Goal: Task Accomplishment & Management: Manage account settings

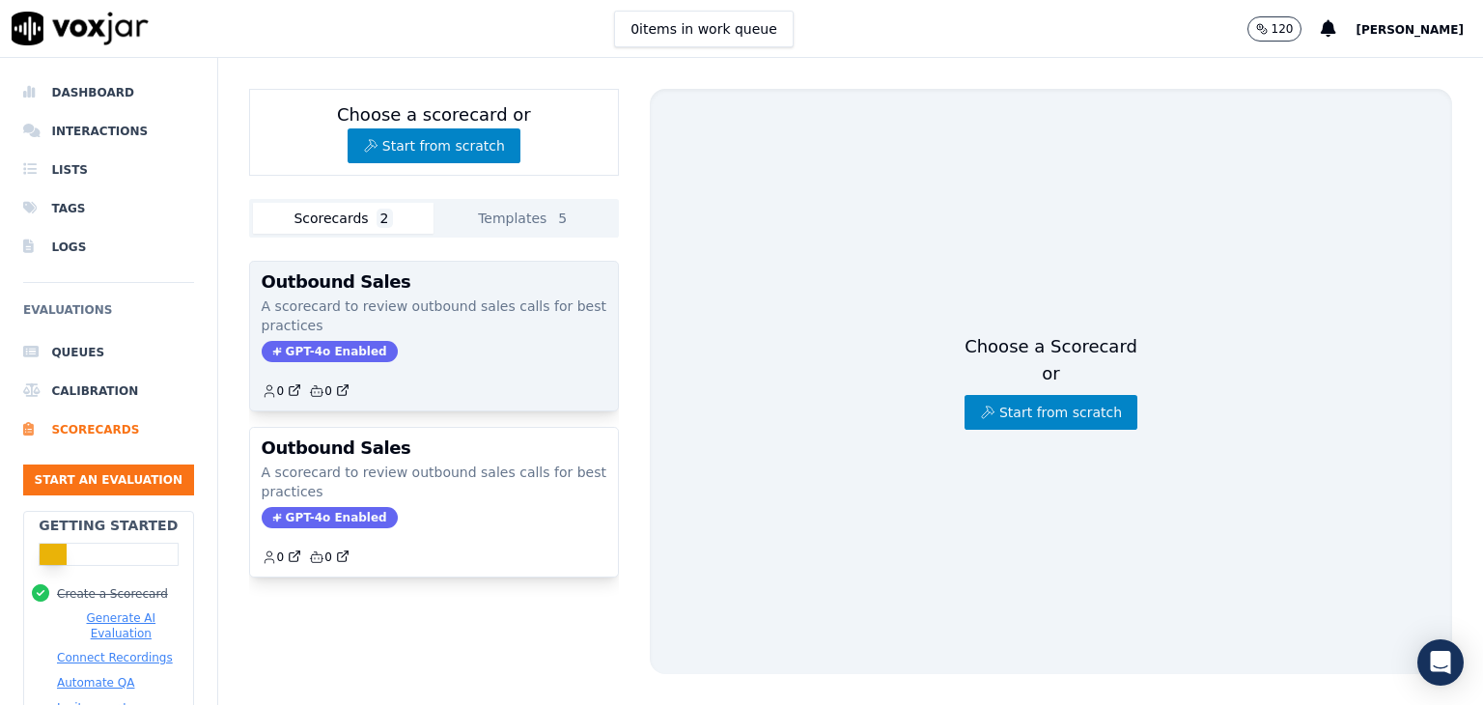
click at [416, 277] on h3 "Outbound Sales" at bounding box center [434, 281] width 345 height 17
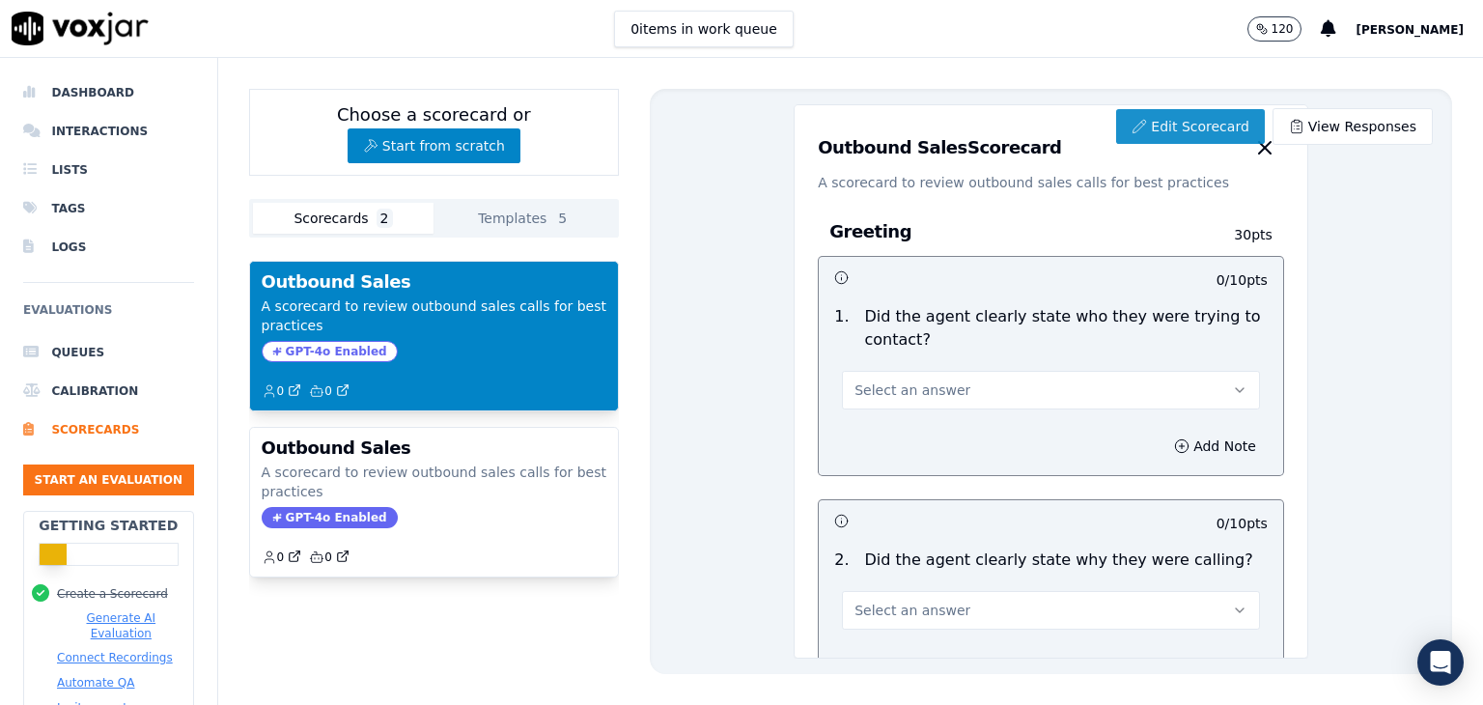
click at [1196, 118] on link "Edit Scorecard" at bounding box center [1190, 126] width 148 height 35
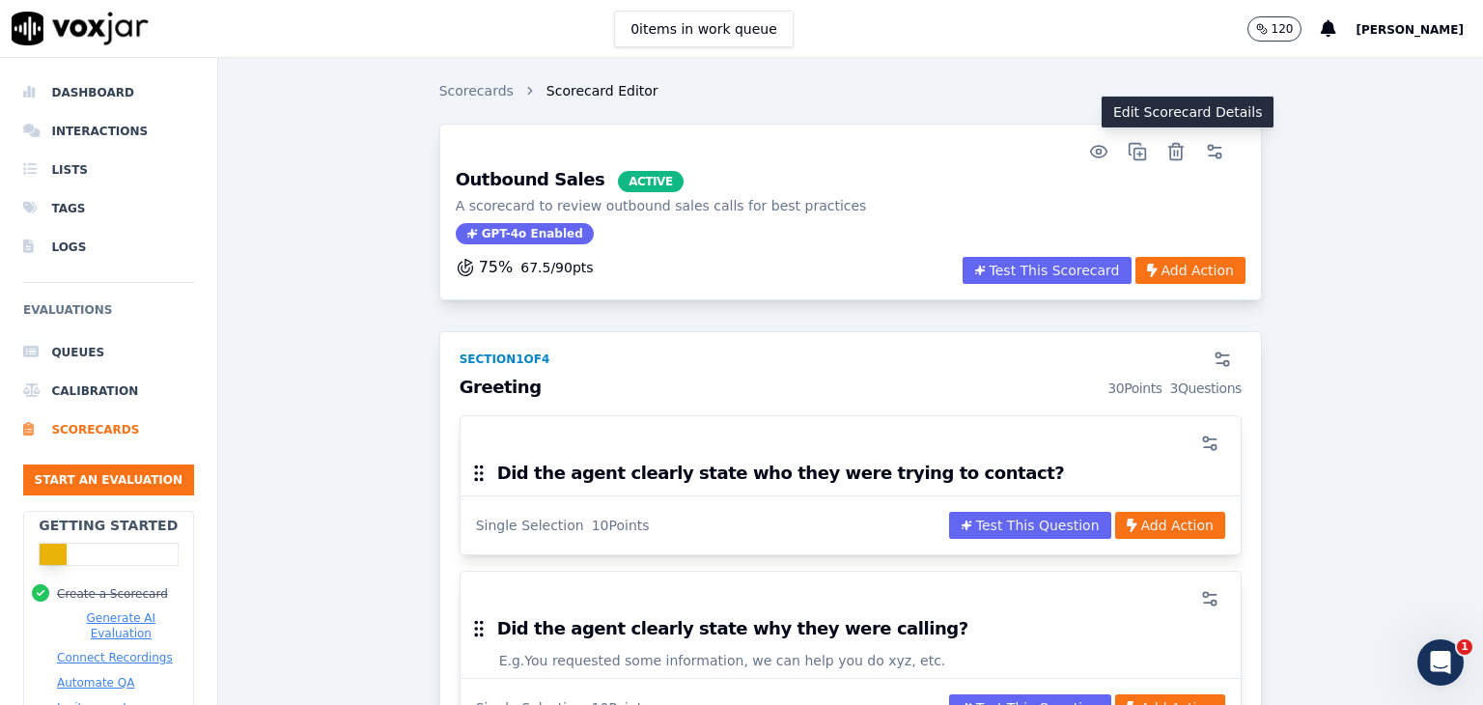
click at [1205, 148] on icon "button" at bounding box center [1214, 151] width 19 height 19
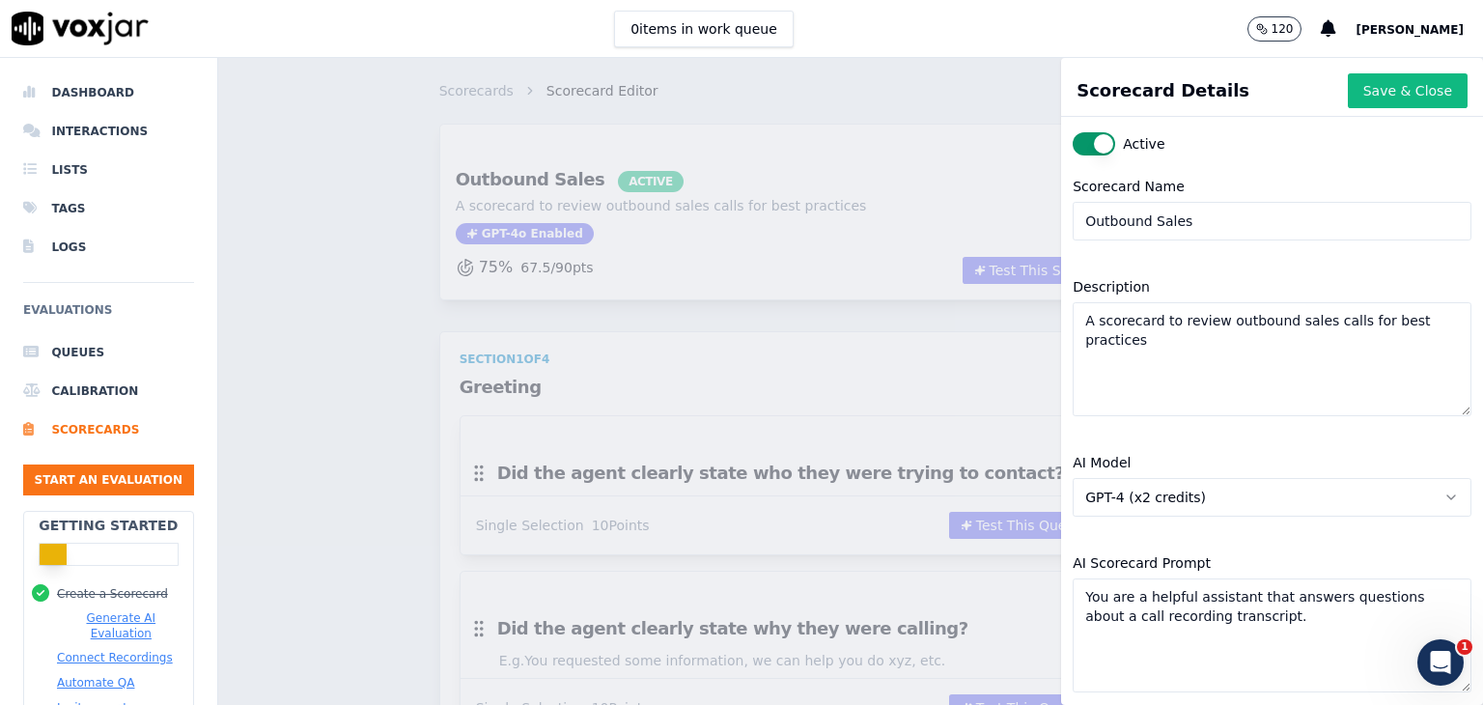
scroll to position [209, 0]
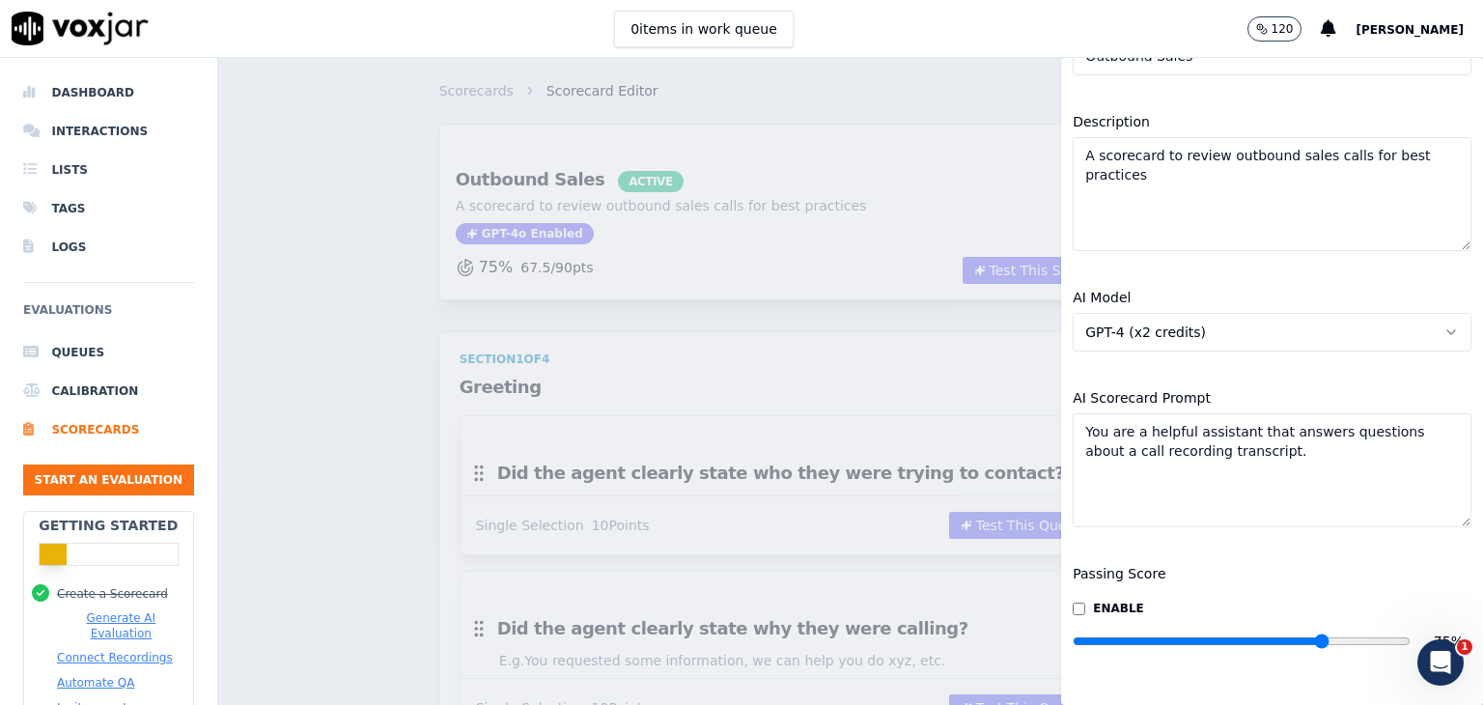
click at [1407, 313] on button "GPT-4 (x2 credits)" at bounding box center [1272, 332] width 399 height 39
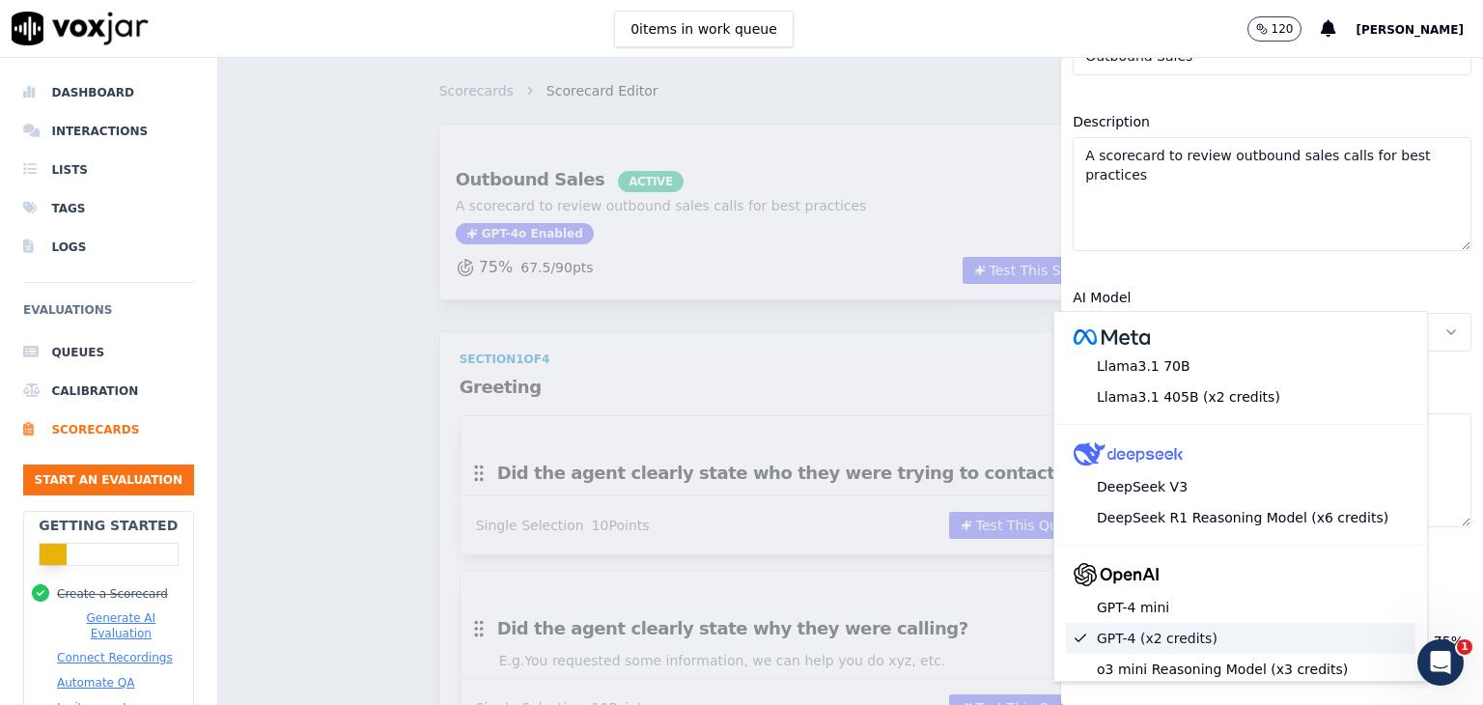
click at [1407, 313] on button "GPT-4 (x2 credits)" at bounding box center [1272, 332] width 399 height 39
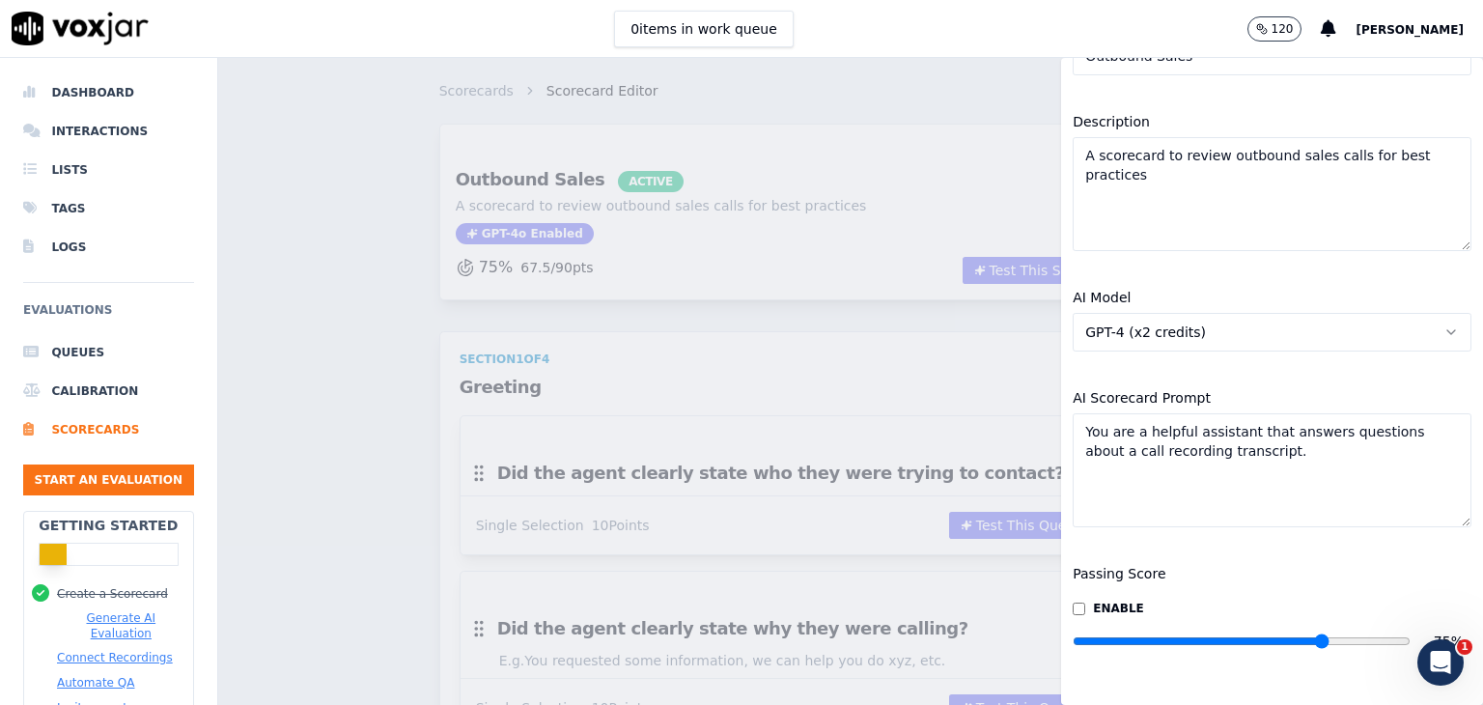
click at [1407, 313] on button "GPT-4 (x2 credits)" at bounding box center [1272, 332] width 399 height 39
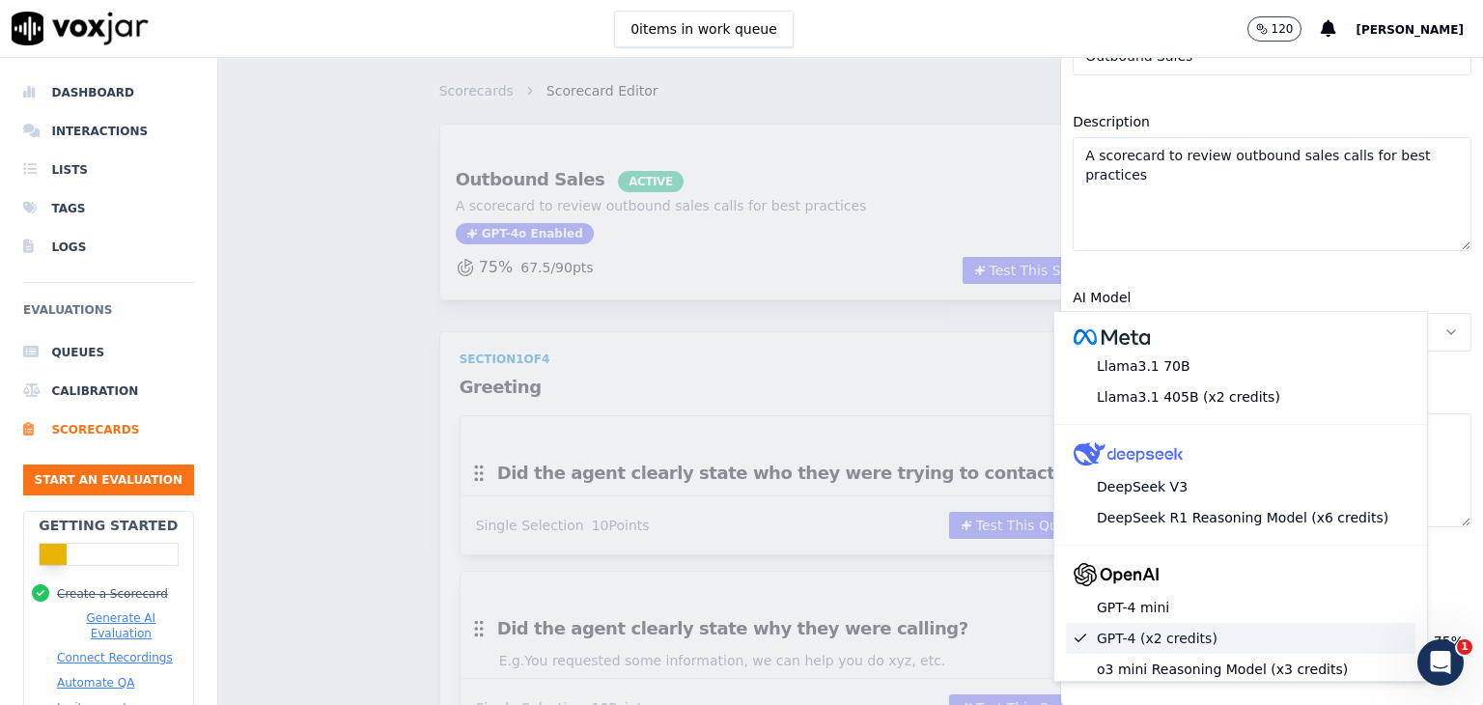
click at [1407, 313] on button "GPT-4 (x2 credits)" at bounding box center [1272, 332] width 399 height 39
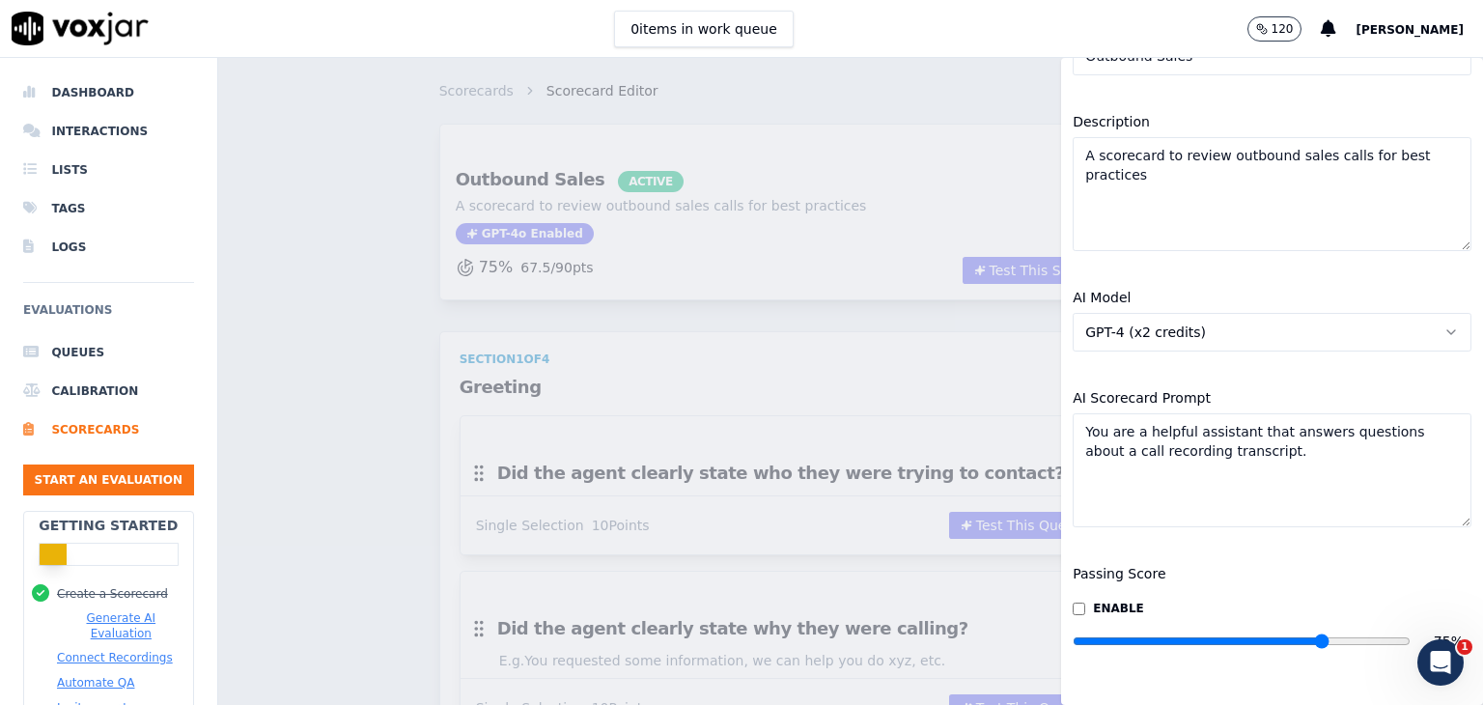
click at [1444, 324] on icon "button" at bounding box center [1451, 331] width 15 height 15
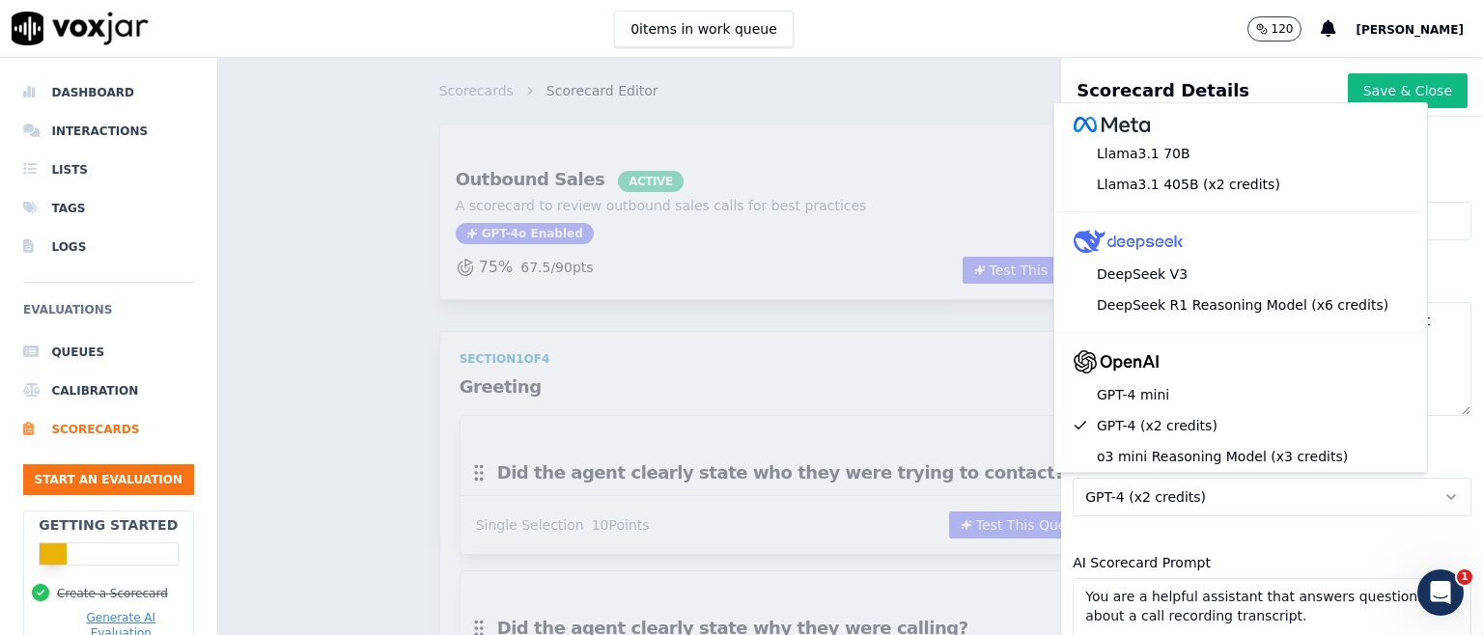
scroll to position [0, 0]
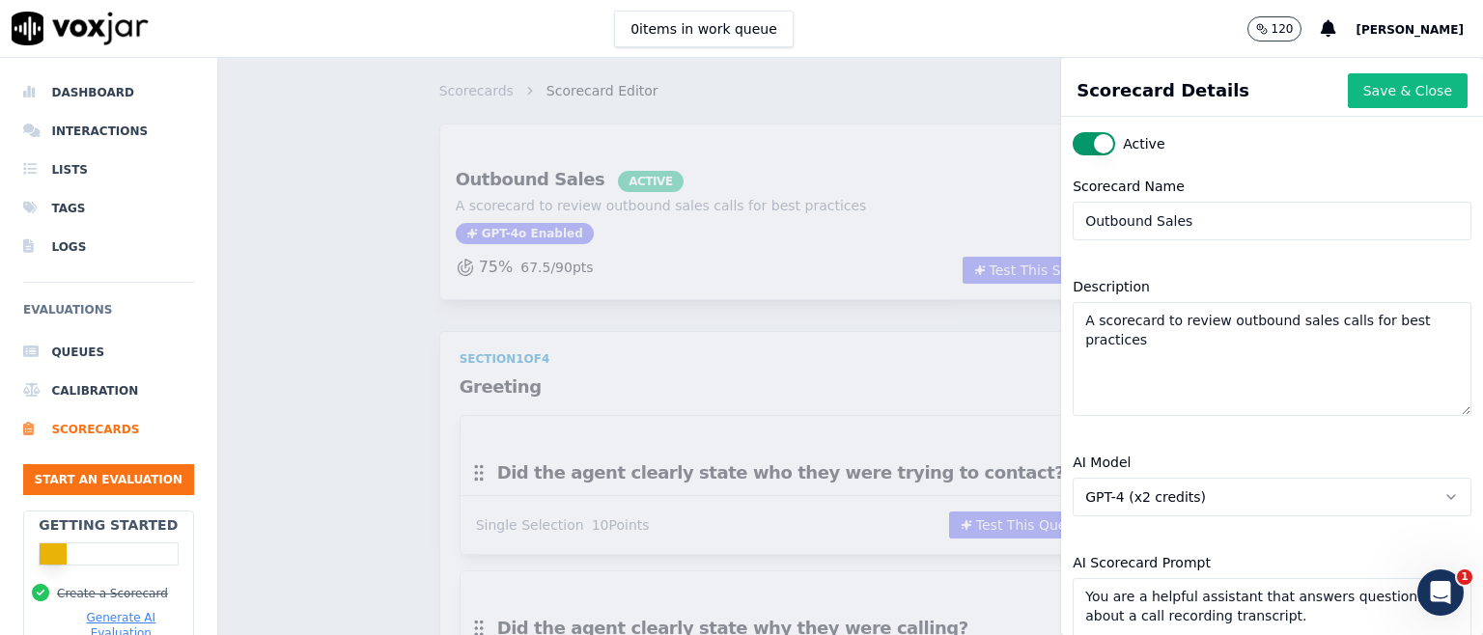
click at [1444, 495] on icon "button" at bounding box center [1451, 497] width 15 height 15
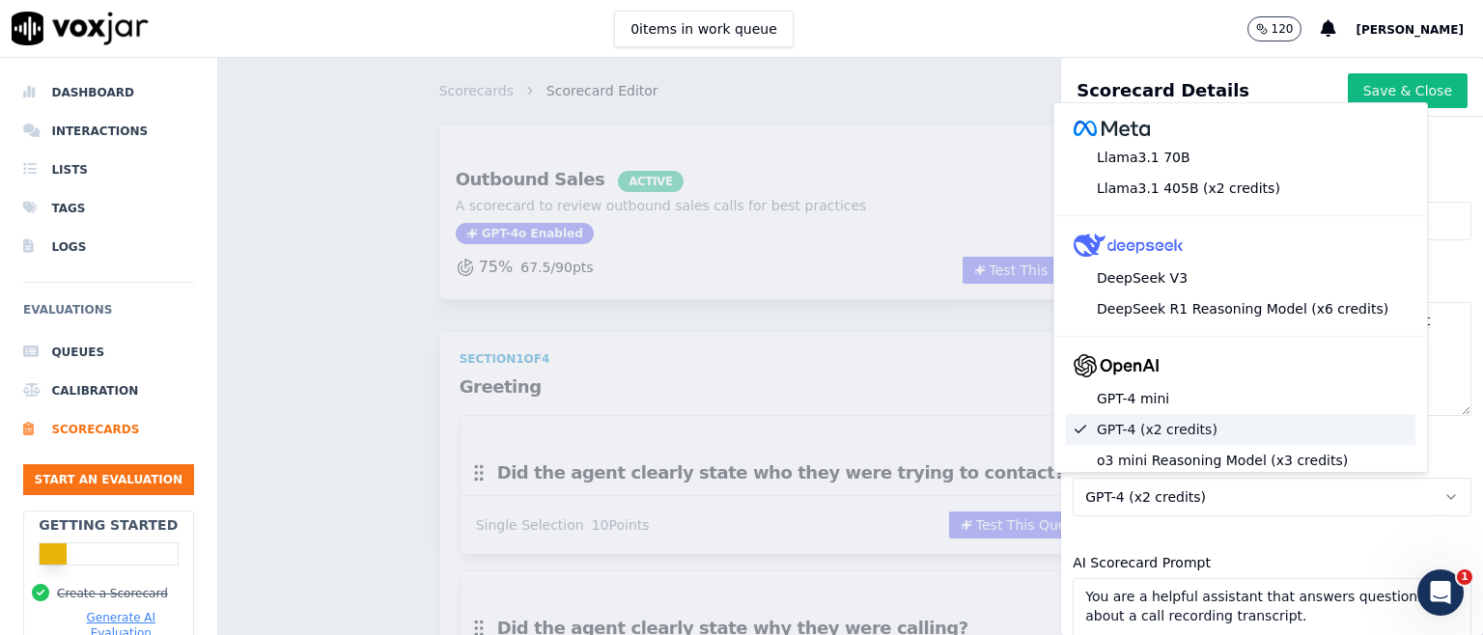
click at [1444, 495] on icon "button" at bounding box center [1451, 497] width 15 height 15
